Goal: Task Accomplishment & Management: Complete application form

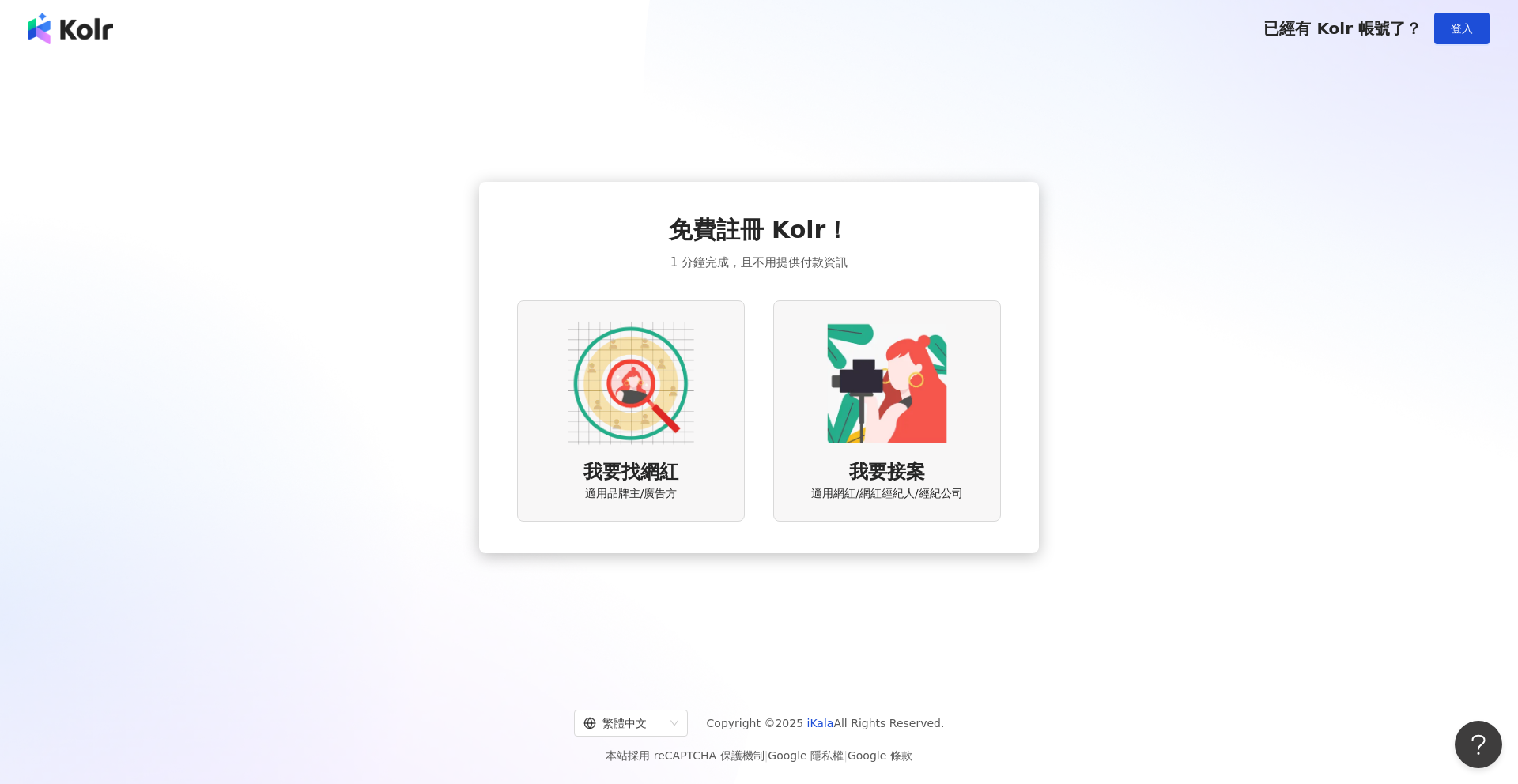
click at [1292, 195] on div "免費註冊 Kolr！ 1 分鐘完成，且不用提供付款資訊 我要找網紅 適用品牌主/廣告方 我要接案 適用網紅/網紅經紀人/經紀公司" at bounding box center [759, 367] width 1481 height 596
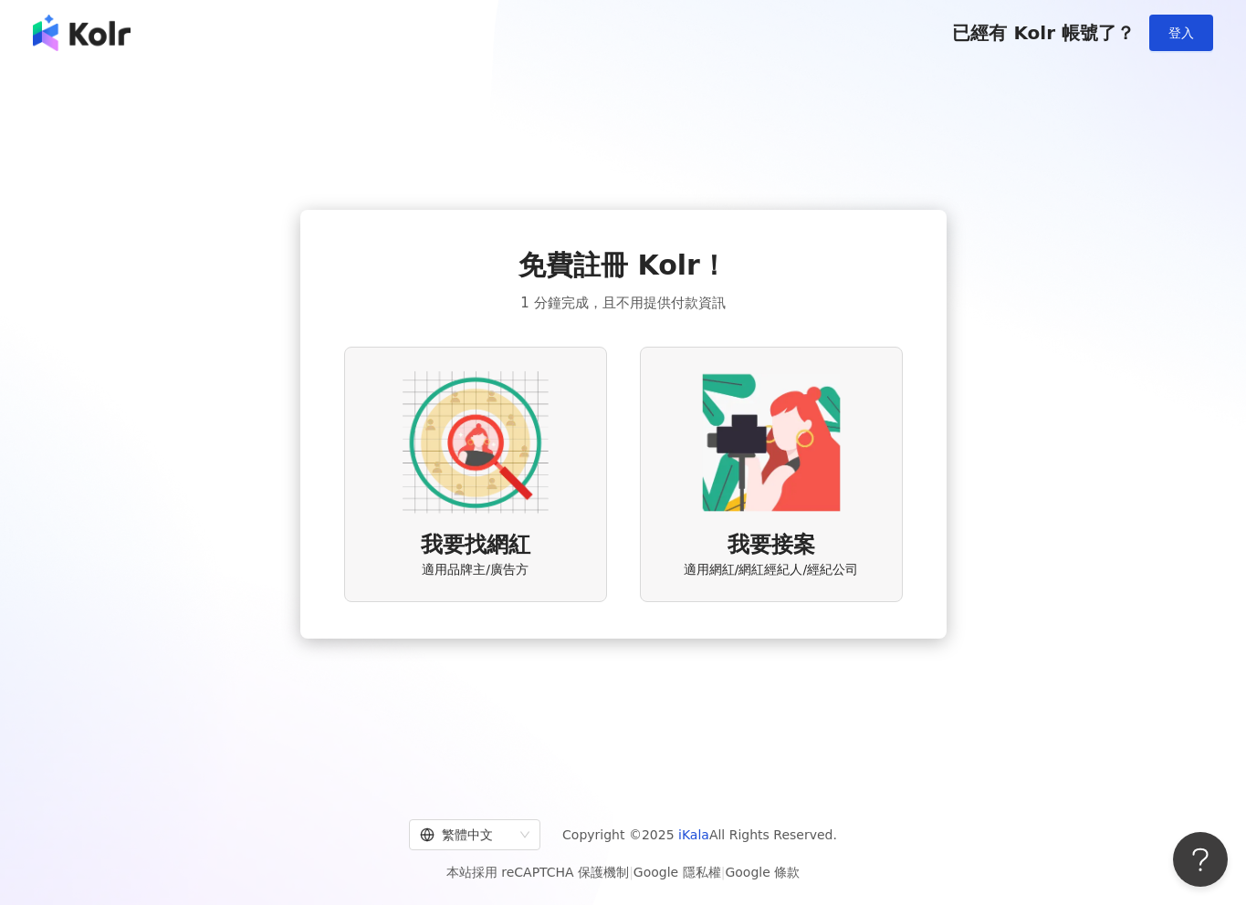
click at [120, 38] on img at bounding box center [82, 33] width 98 height 37
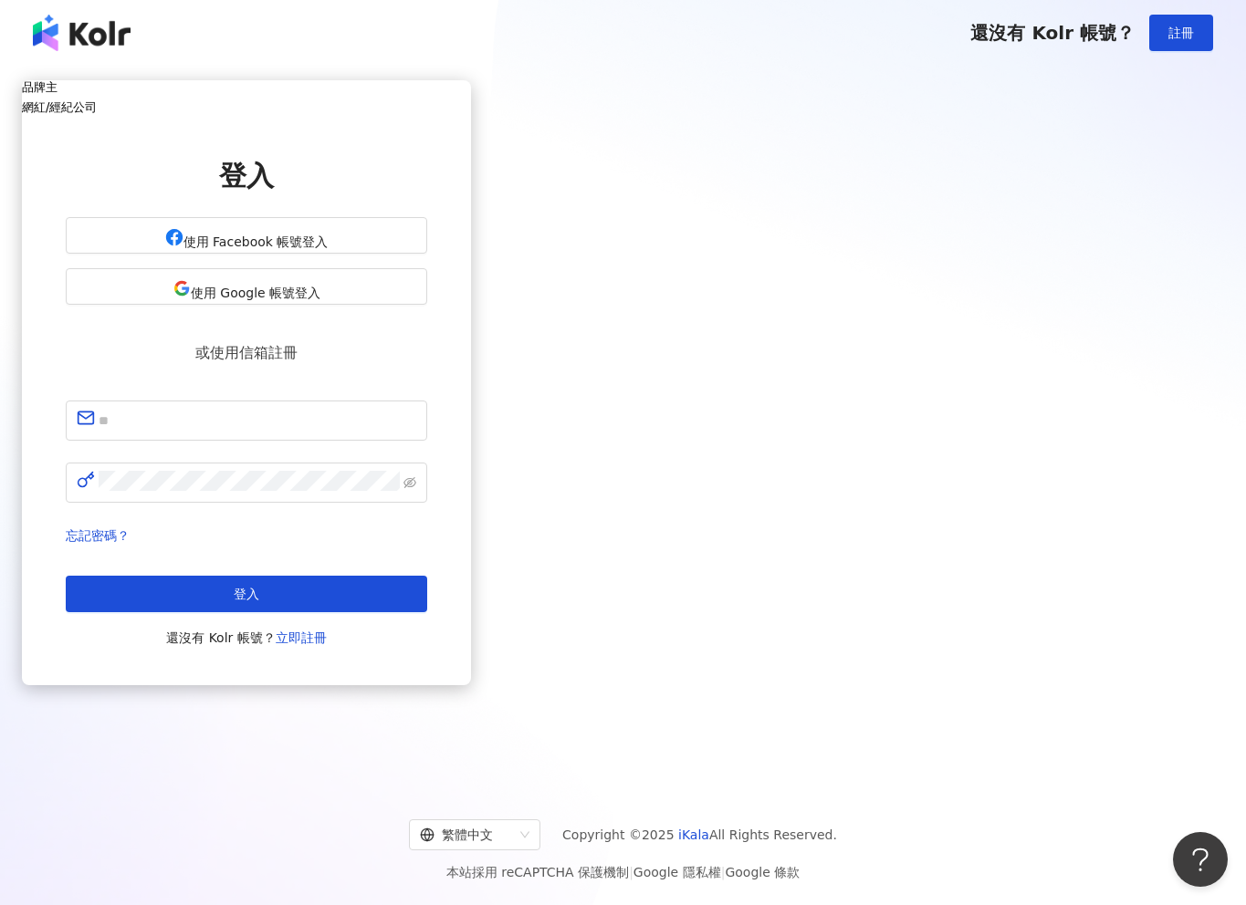
click at [121, 38] on img at bounding box center [82, 33] width 98 height 37
